Goal: Task Accomplishment & Management: Manage account settings

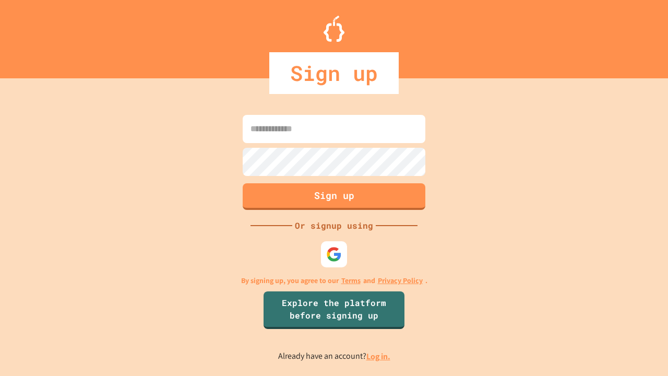
click at [379, 356] on link "Log in." at bounding box center [378, 356] width 24 height 11
